Goal: Task Accomplishment & Management: Use online tool/utility

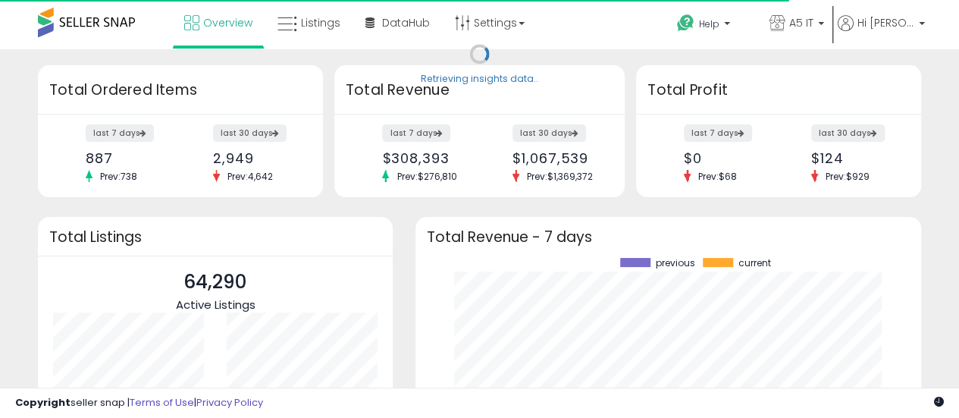
scroll to position [211, 475]
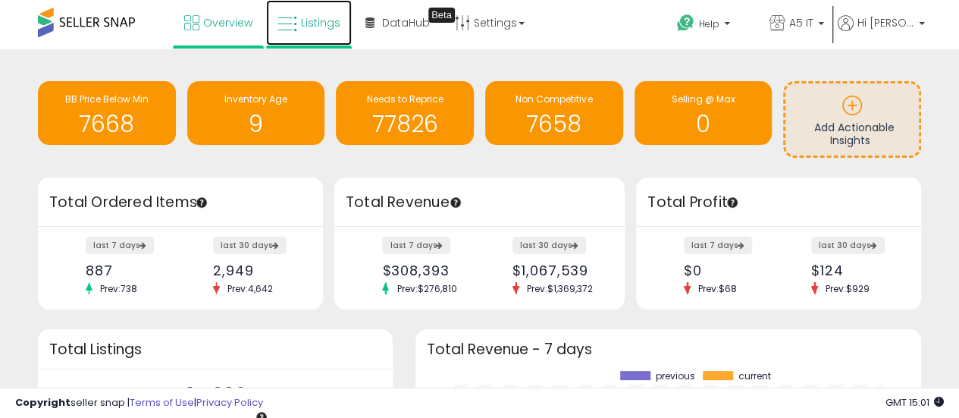
click at [327, 11] on link "Listings" at bounding box center [309, 22] width 86 height 45
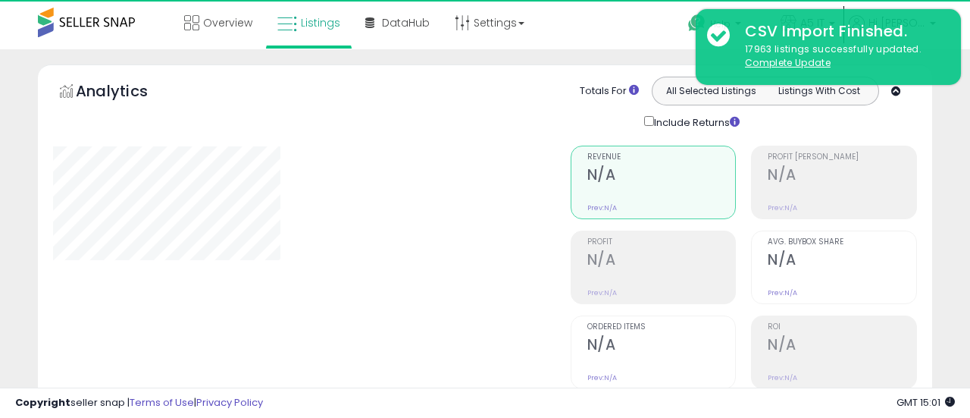
type input "*******"
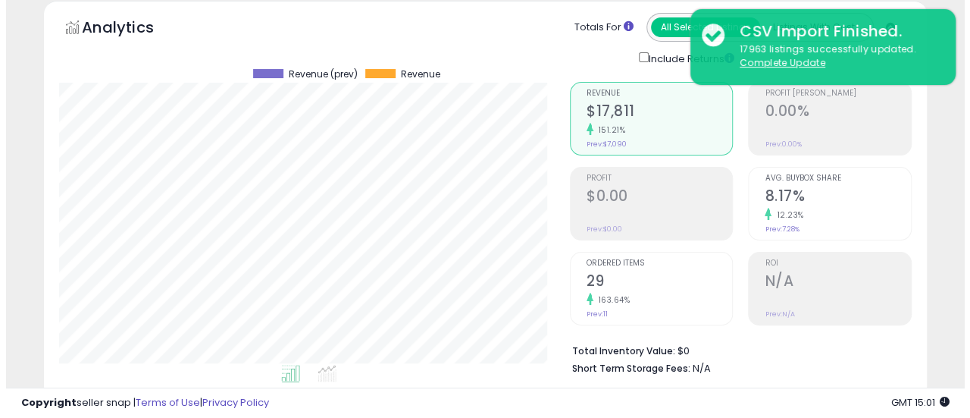
scroll to position [303, 0]
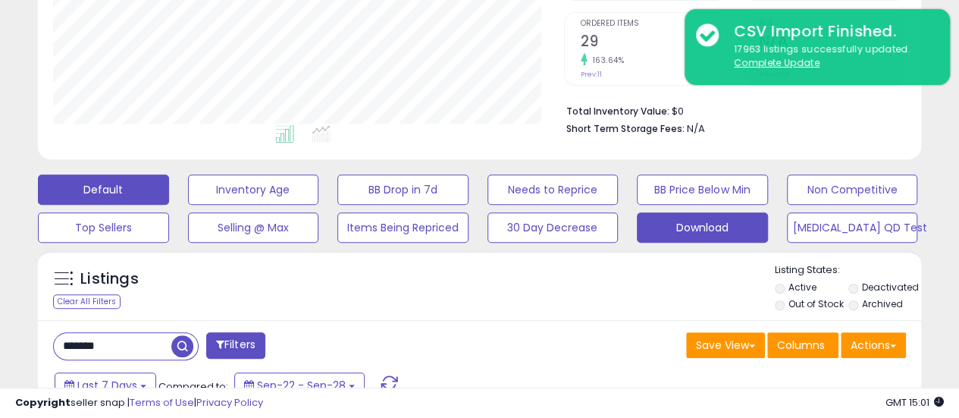
click at [675, 236] on button "Download" at bounding box center [702, 227] width 131 height 30
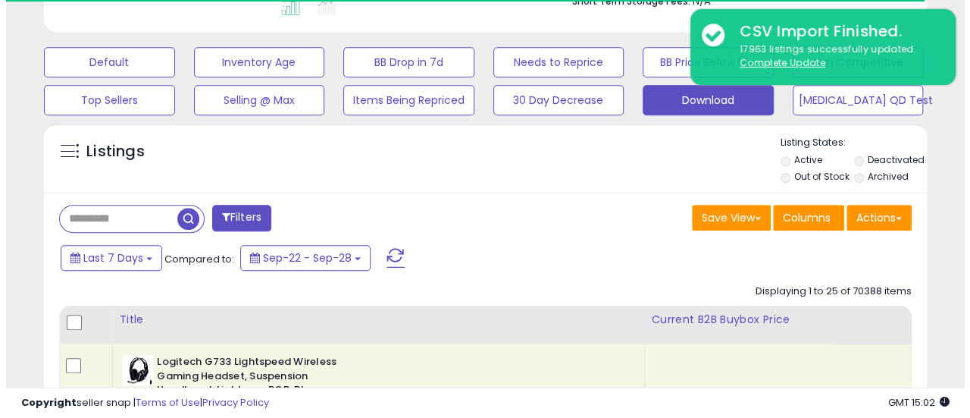
scroll to position [455, 0]
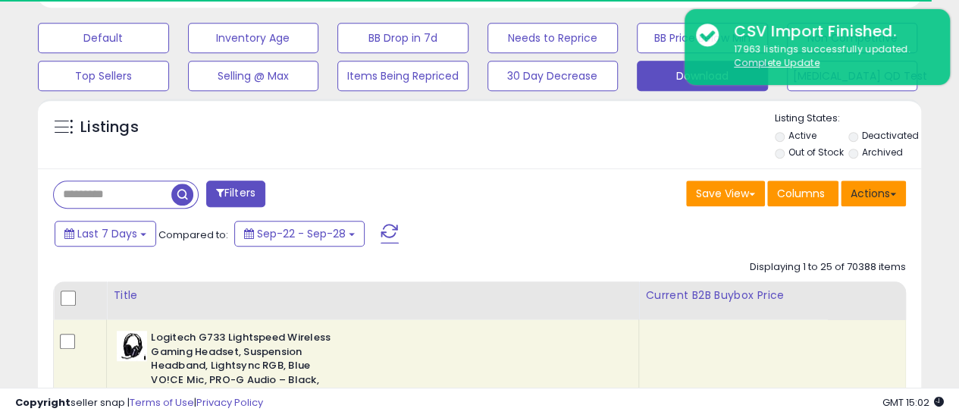
click at [876, 201] on button "Actions" at bounding box center [873, 193] width 65 height 26
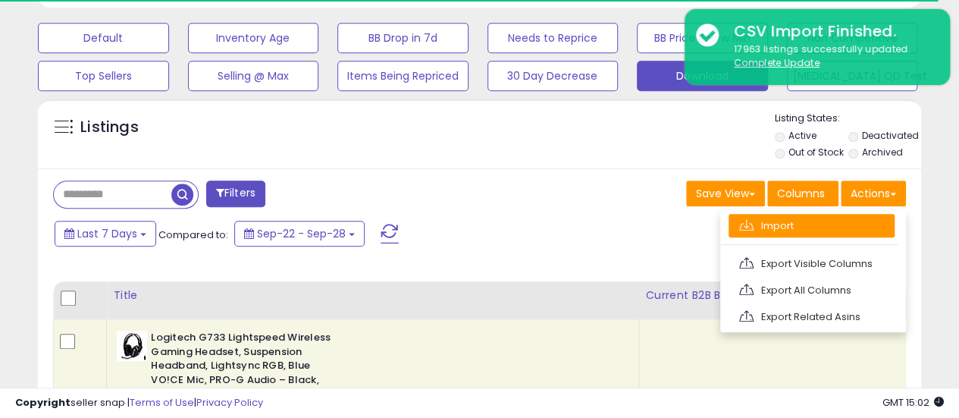
click at [834, 234] on link "Import" at bounding box center [811, 225] width 166 height 23
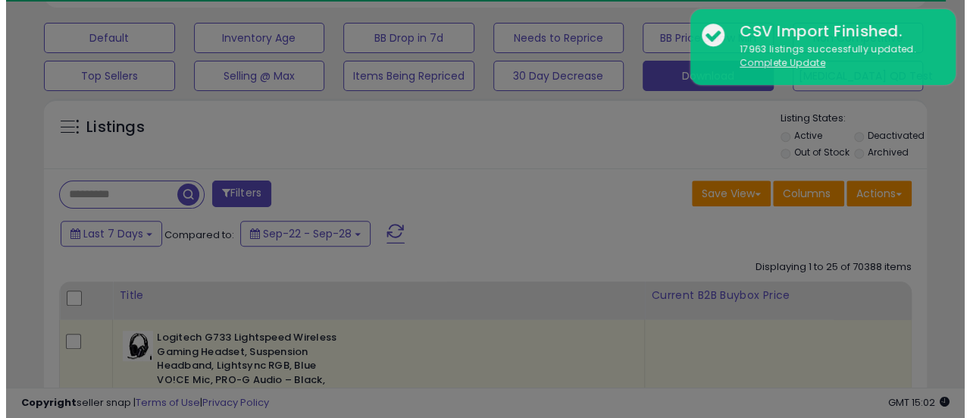
scroll to position [311, 517]
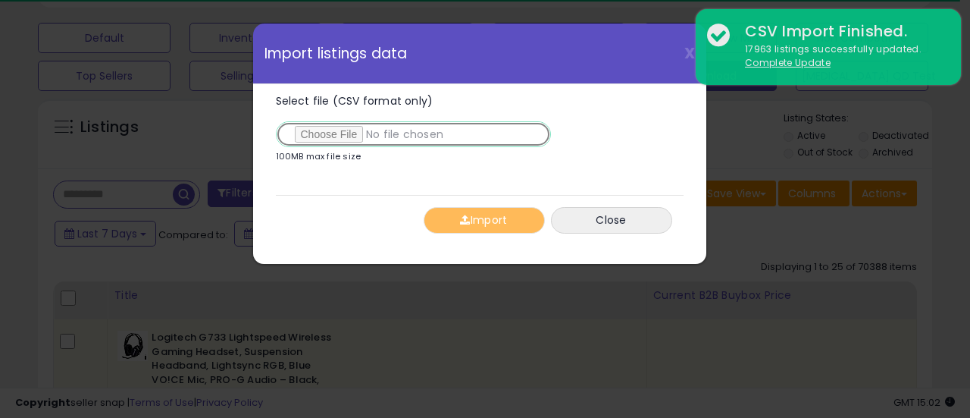
click at [334, 129] on input "Select file (CSV format only)" at bounding box center [413, 134] width 275 height 26
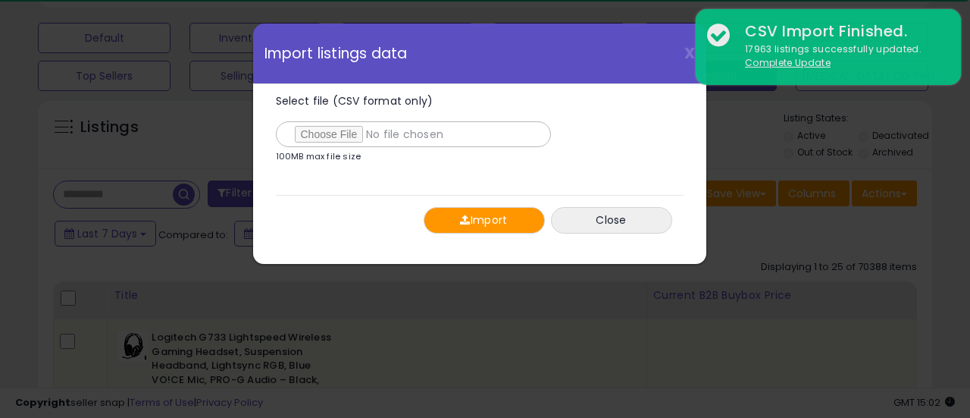
click at [468, 220] on button "Import" at bounding box center [484, 220] width 121 height 27
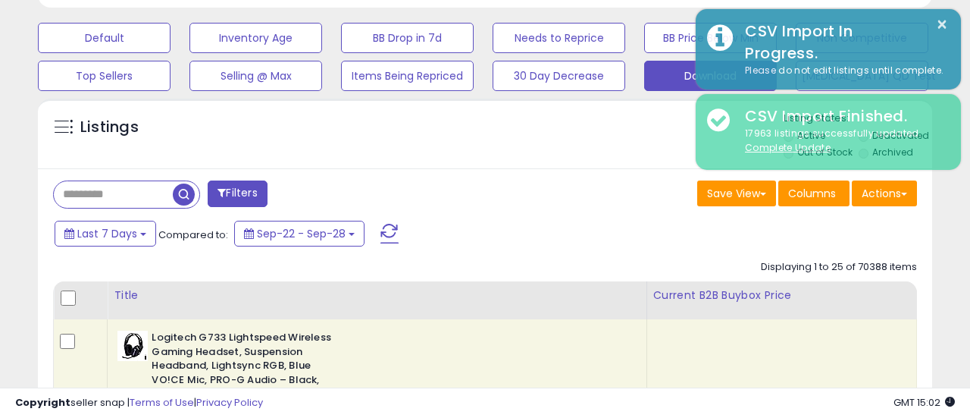
scroll to position [757662, 757462]
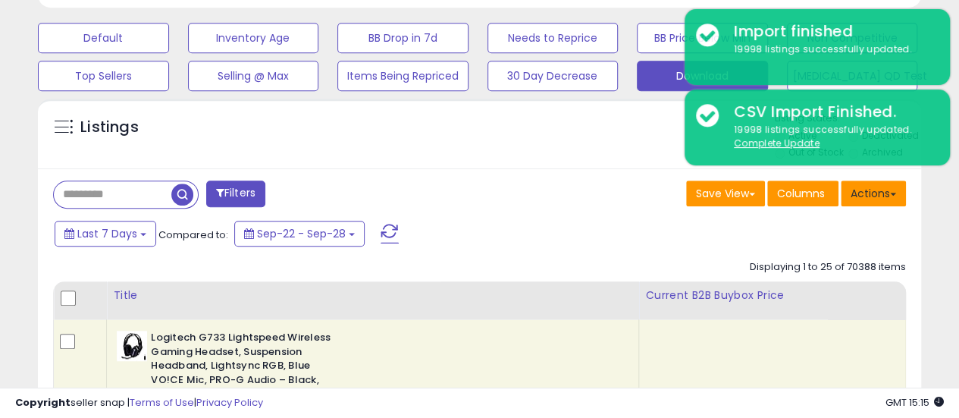
click at [861, 193] on button "Actions" at bounding box center [873, 193] width 65 height 26
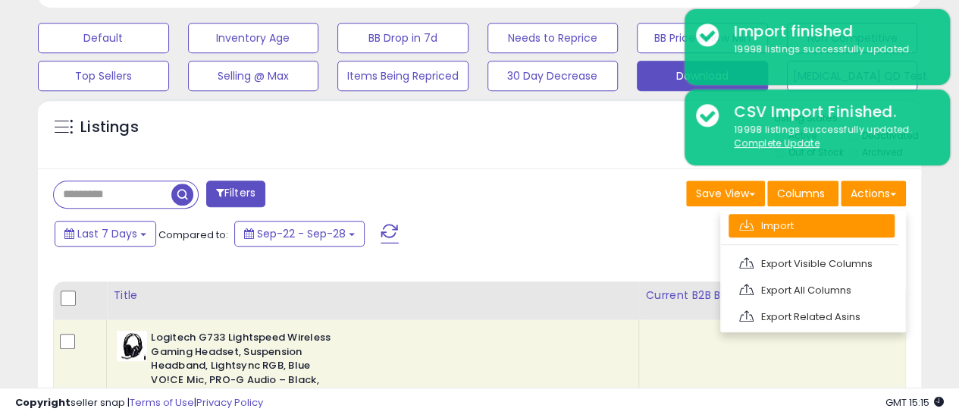
click at [832, 228] on link "Import" at bounding box center [811, 225] width 166 height 23
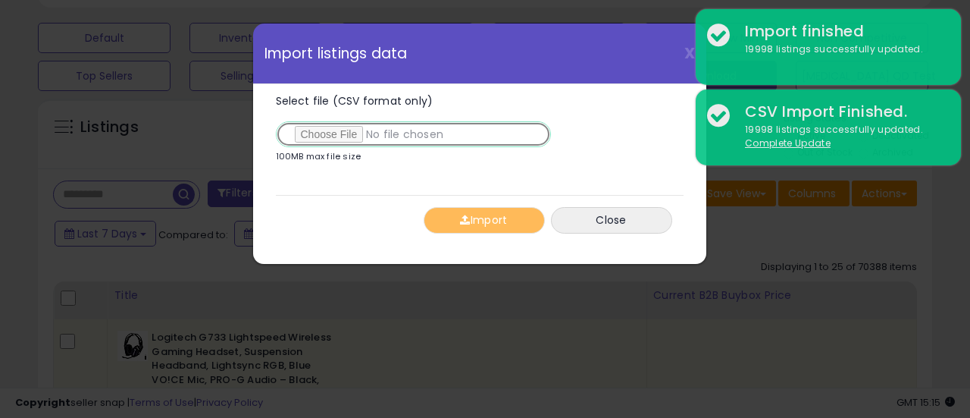
click at [337, 135] on input "Select file (CSV format only)" at bounding box center [413, 134] width 275 height 26
type input "**********"
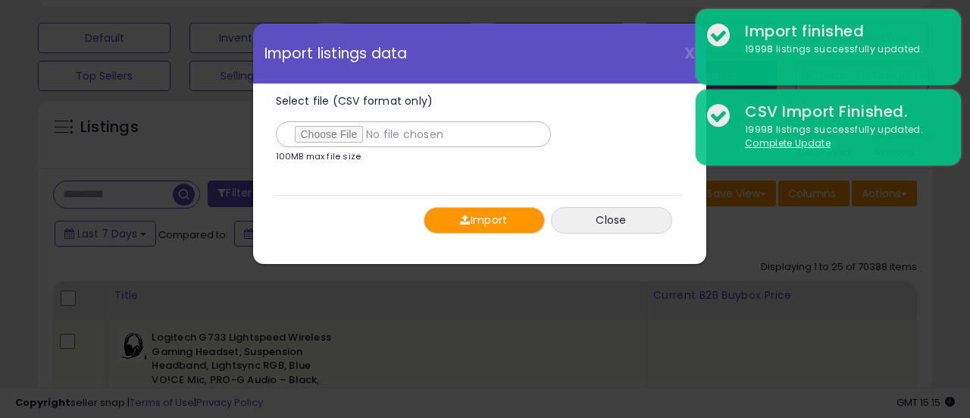
click at [484, 221] on button "Import" at bounding box center [484, 220] width 121 height 27
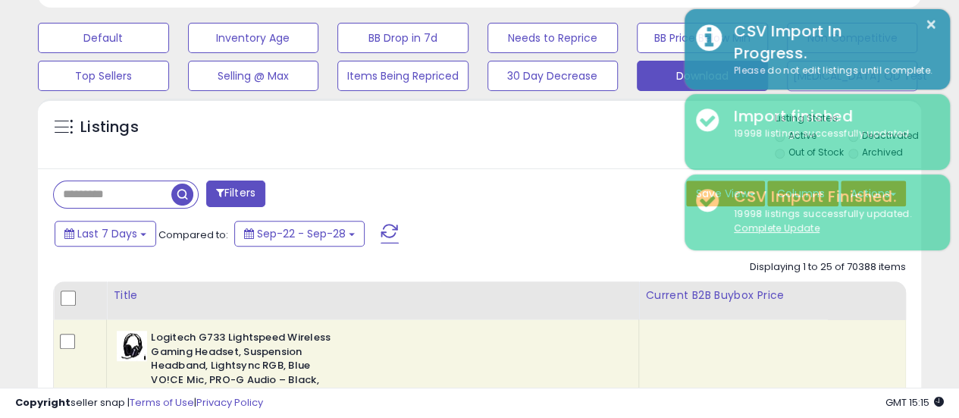
scroll to position [757662, 757462]
